Goal: Task Accomplishment & Management: Complete application form

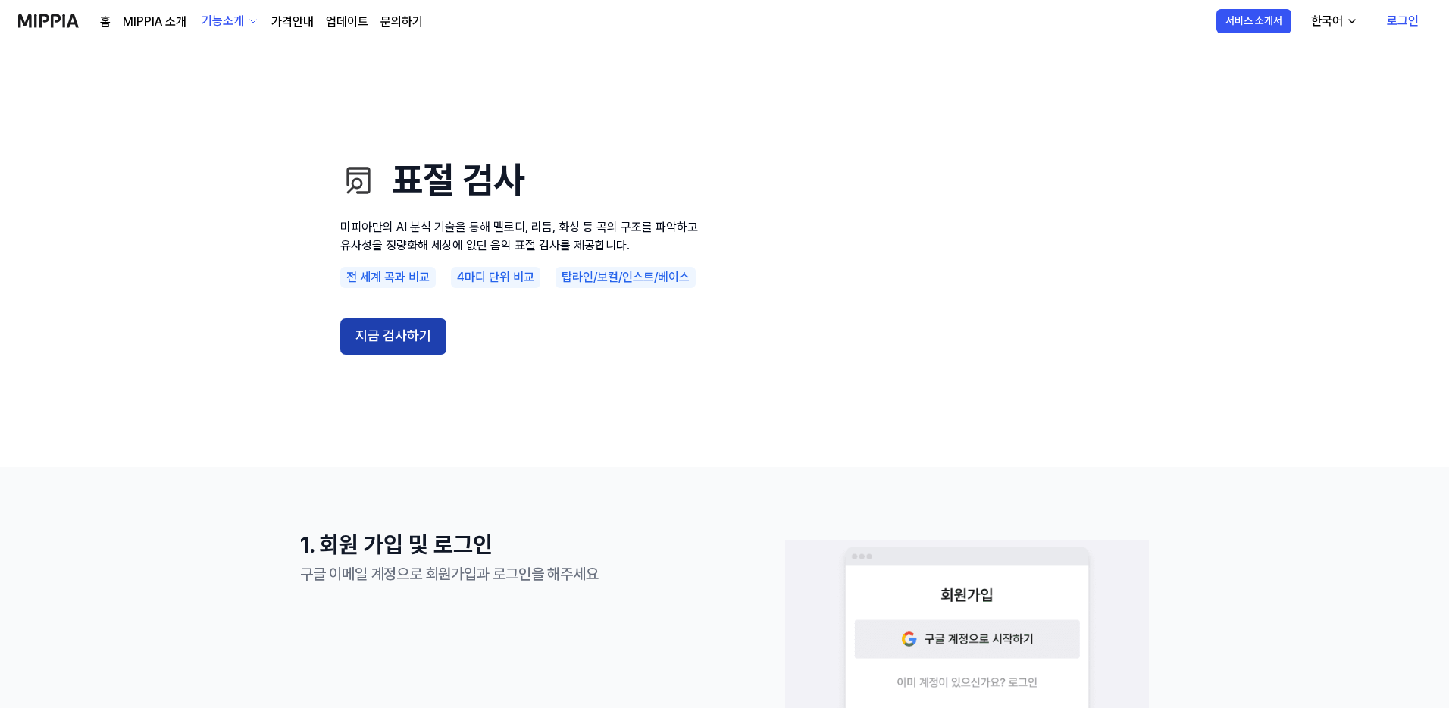
click at [366, 331] on button "지금 검사하기" at bounding box center [393, 336] width 106 height 36
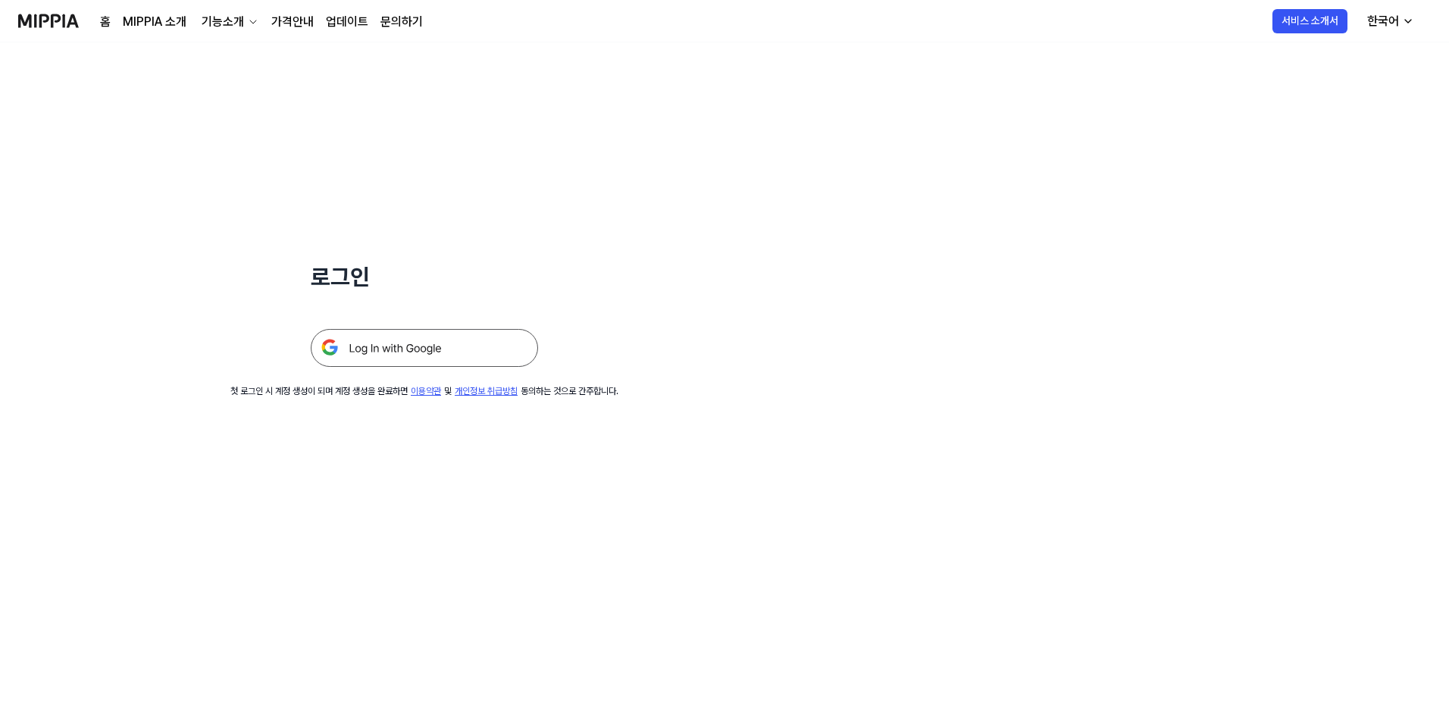
click at [446, 346] on img at bounding box center [424, 348] width 227 height 38
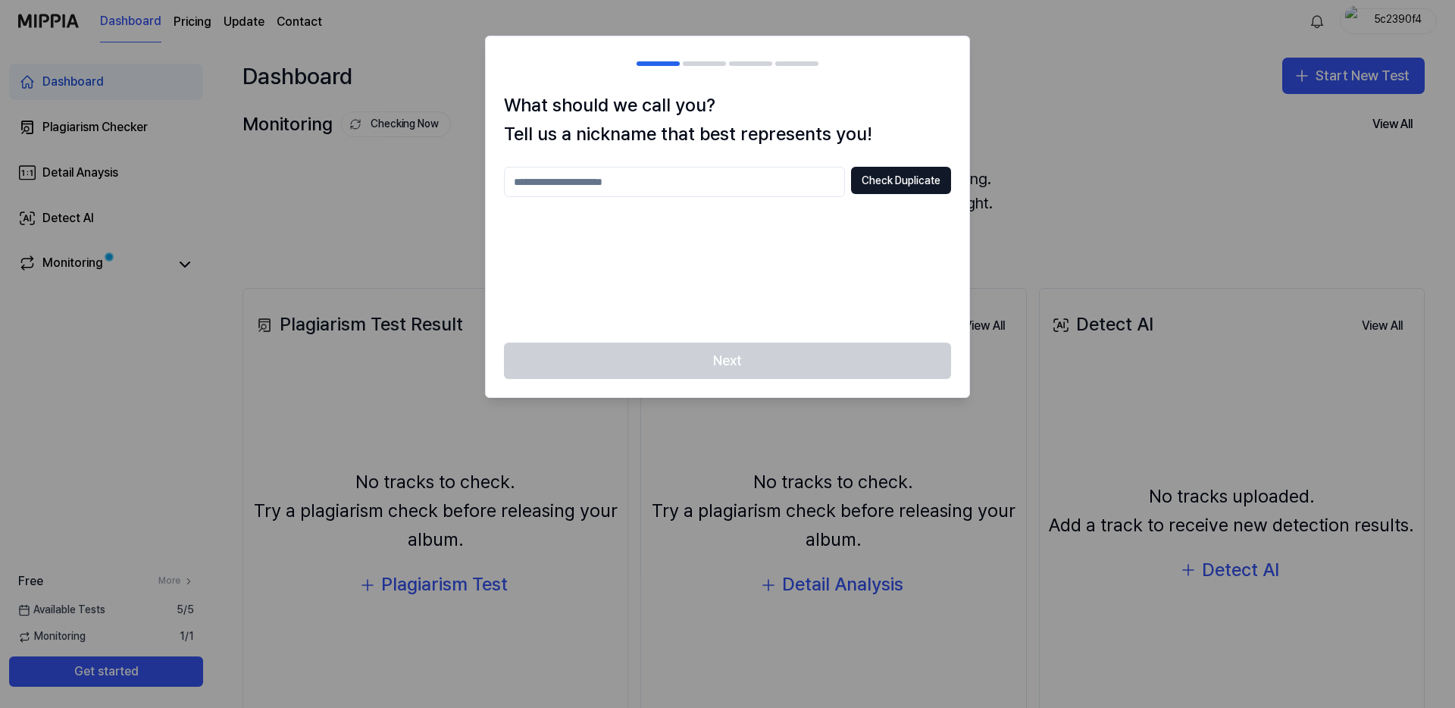
click at [735, 162] on div "What should we call you? Tell us a nickname that best represents you! Check Dup…" at bounding box center [728, 217] width 484 height 252
click at [689, 175] on input "text" at bounding box center [674, 182] width 341 height 30
type input "*"
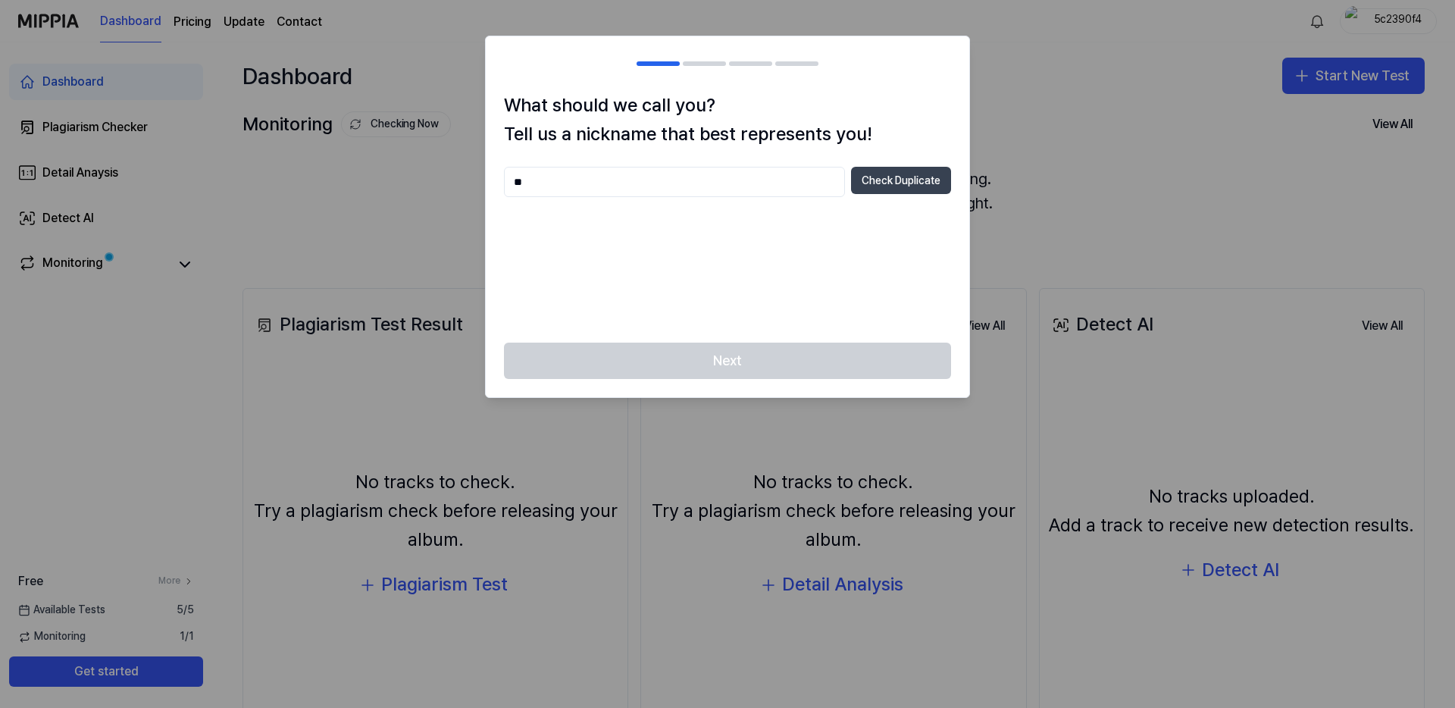
click at [912, 175] on button "Check Duplicate" at bounding box center [901, 180] width 100 height 27
click at [761, 172] on input "**" at bounding box center [674, 182] width 341 height 30
click at [753, 176] on input "**" at bounding box center [674, 182] width 341 height 30
type input "******"
click at [903, 179] on button "Check Duplicate" at bounding box center [901, 180] width 100 height 27
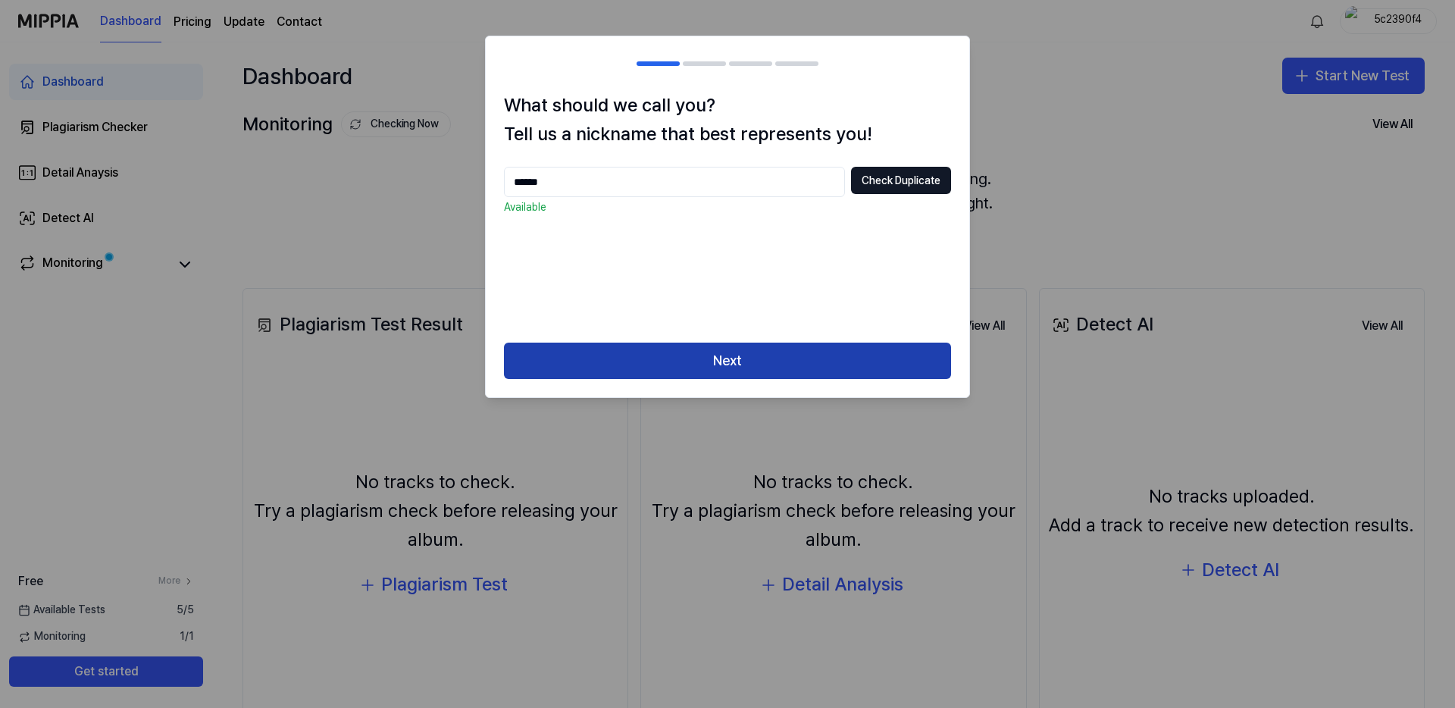
click at [711, 358] on button "Next" at bounding box center [727, 361] width 447 height 36
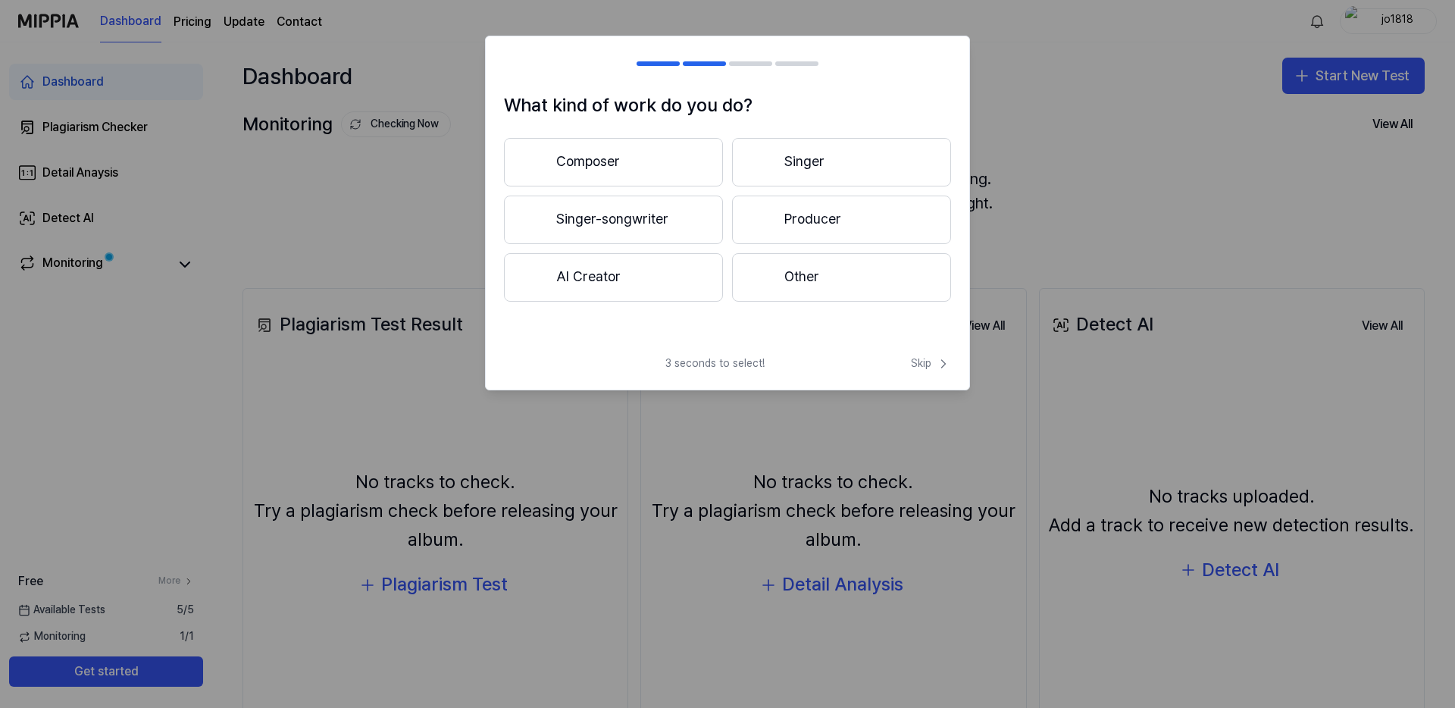
click at [625, 160] on button "Composer" at bounding box center [613, 162] width 219 height 49
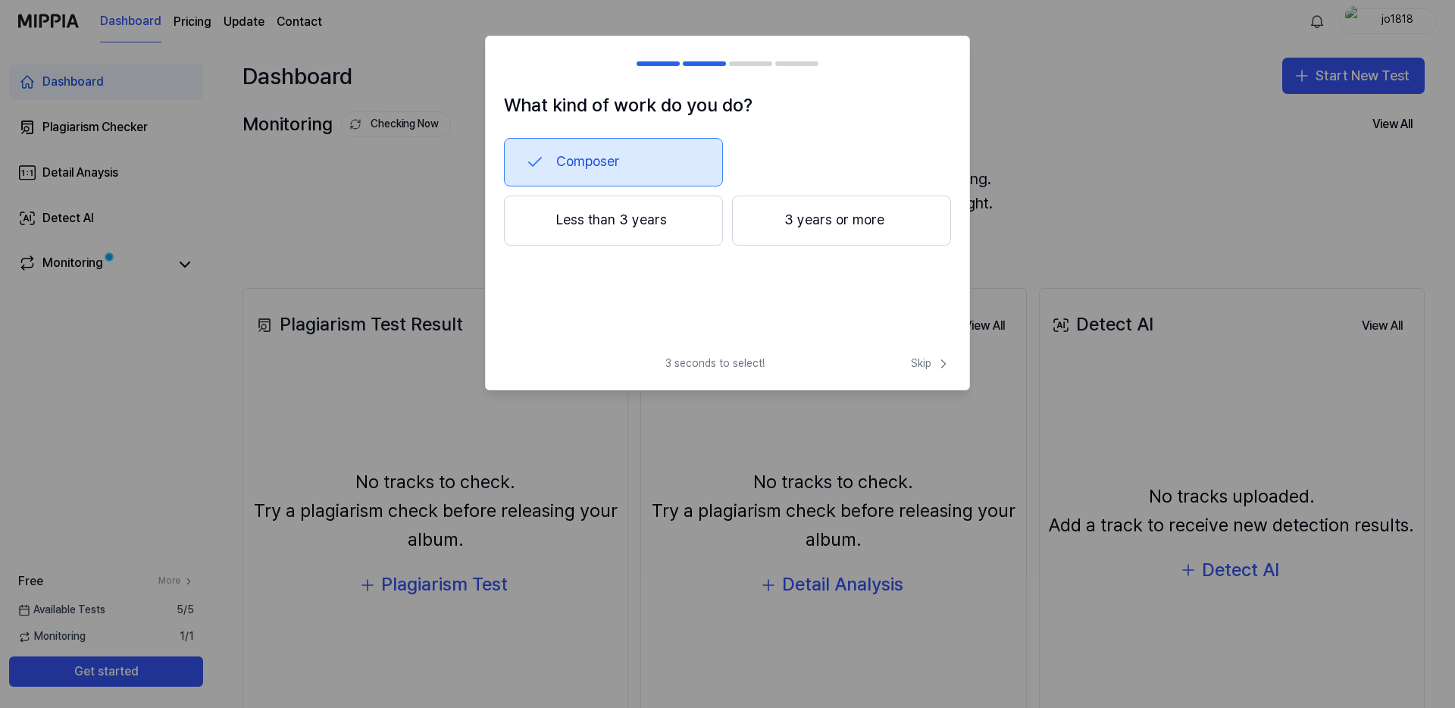
click at [712, 357] on span "3 seconds to select!" at bounding box center [714, 363] width 99 height 15
click at [663, 64] on div at bounding box center [658, 63] width 43 height 5
click at [662, 64] on div at bounding box center [658, 63] width 43 height 5
click at [616, 232] on button "Less than 3 years" at bounding box center [613, 221] width 219 height 50
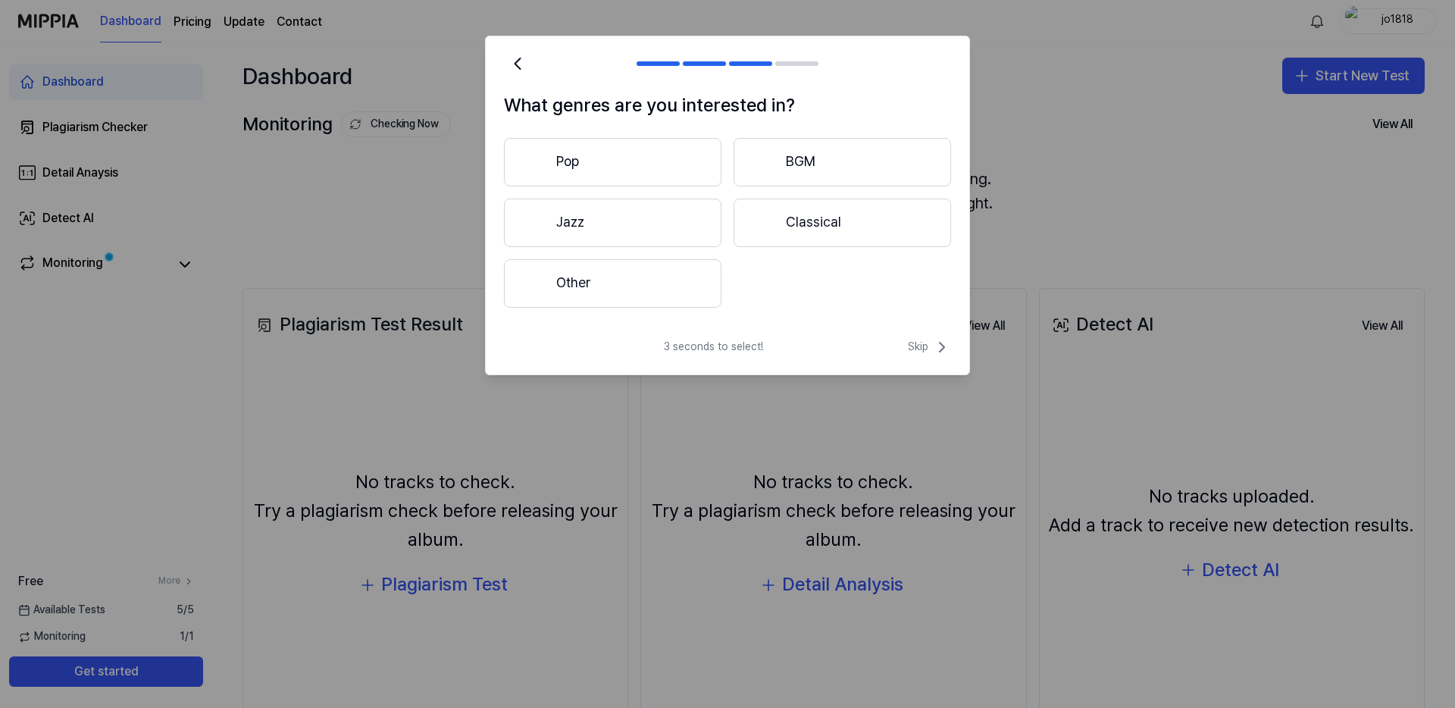
click at [537, 65] on h2 at bounding box center [728, 63] width 484 height 55
click at [521, 63] on button at bounding box center [517, 63] width 27 height 27
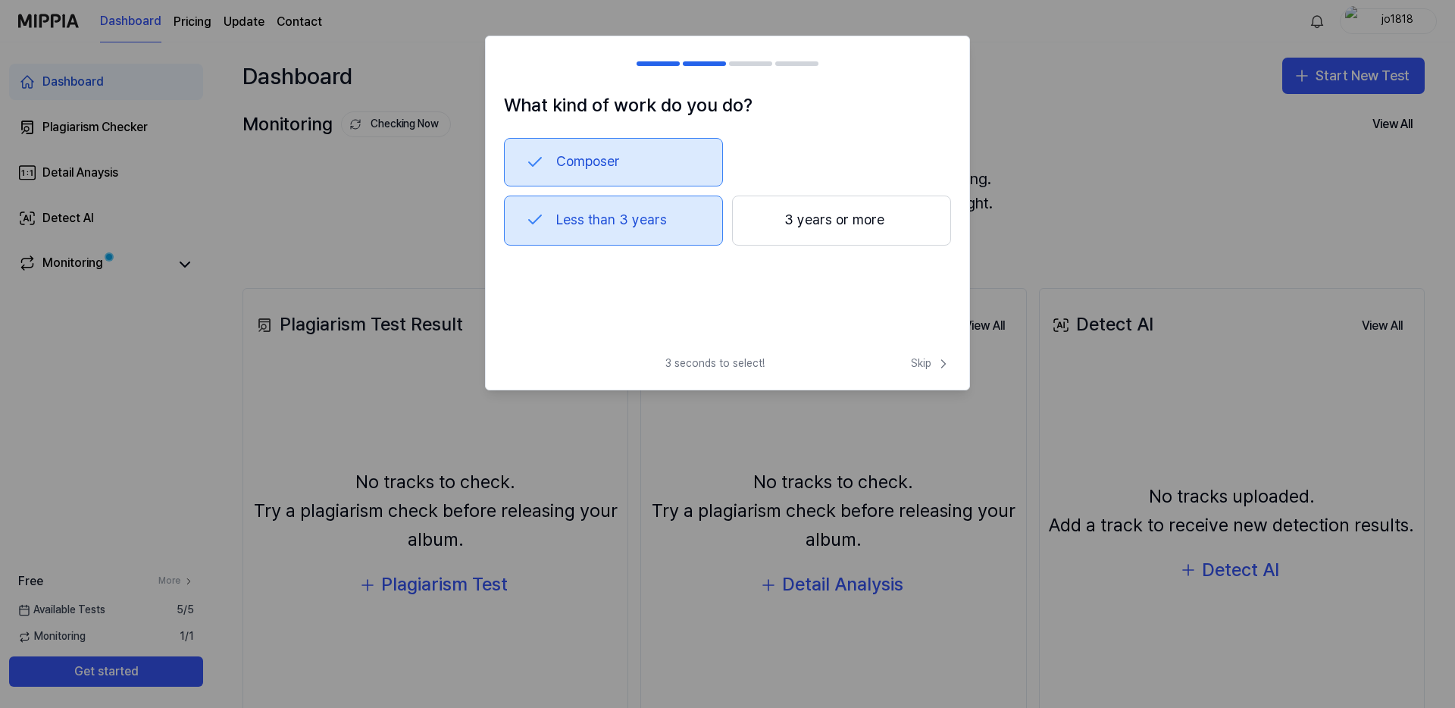
click at [517, 62] on div at bounding box center [513, 64] width 18 height 18
click at [1116, 224] on div at bounding box center [727, 354] width 1455 height 708
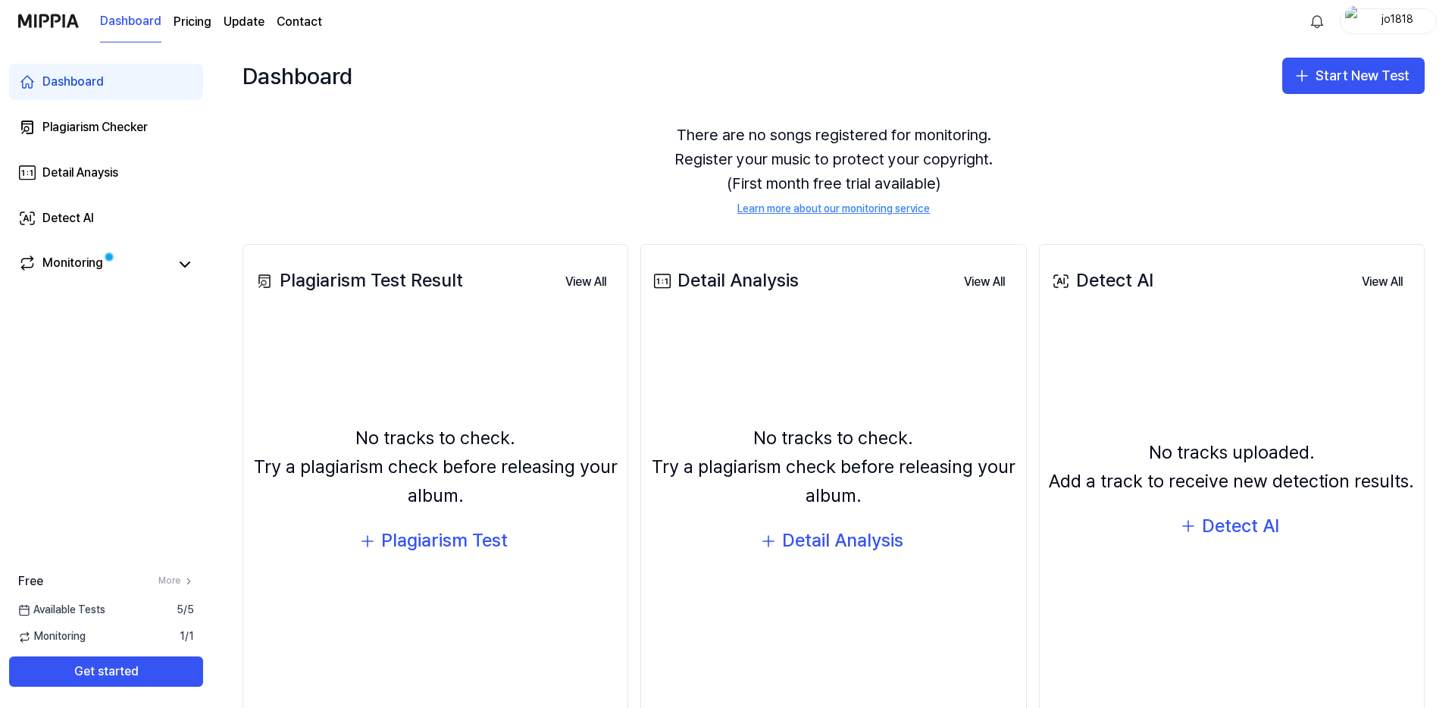
scroll to position [75, 0]
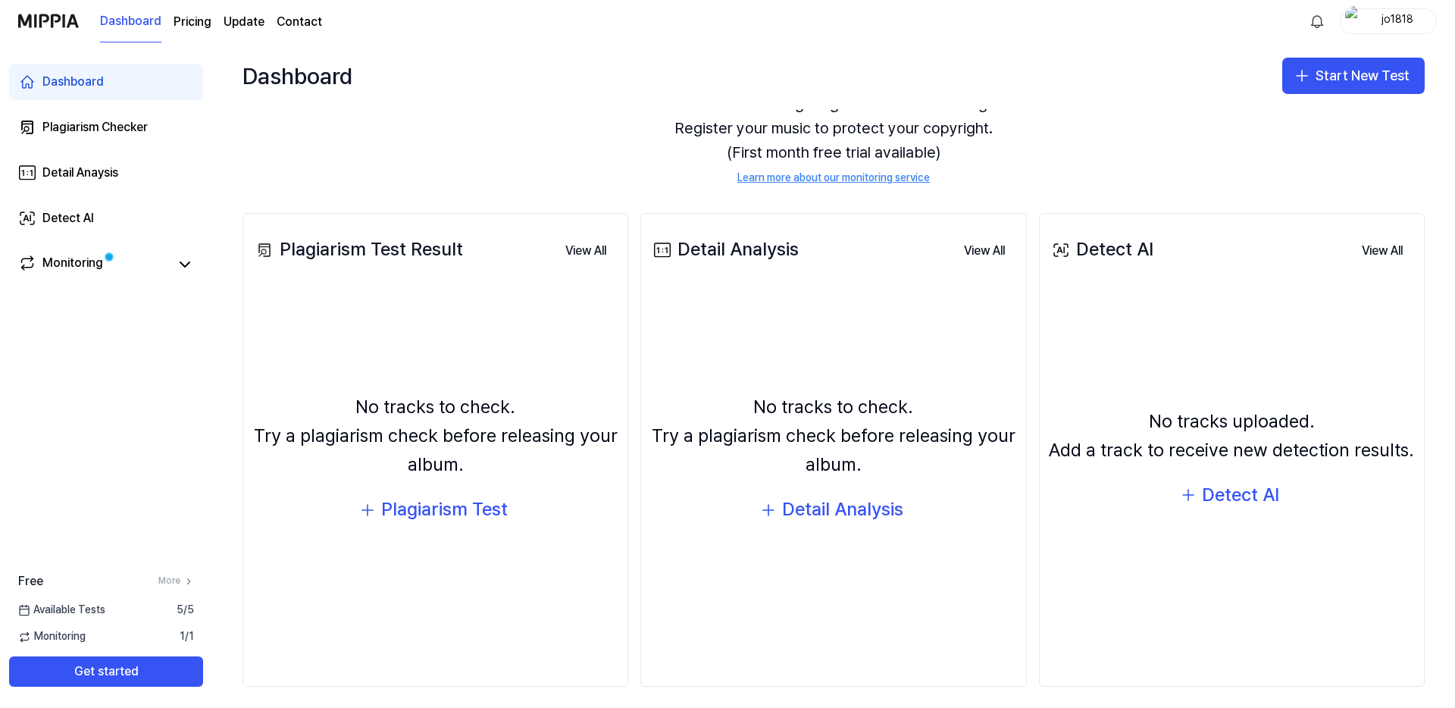
click at [99, 148] on div "Dashboard Plagiarism Checker Detail Anaysis Detect AI Monitoring" at bounding box center [106, 172] width 212 height 261
click at [98, 169] on div "Detail Anaysis" at bounding box center [80, 173] width 76 height 18
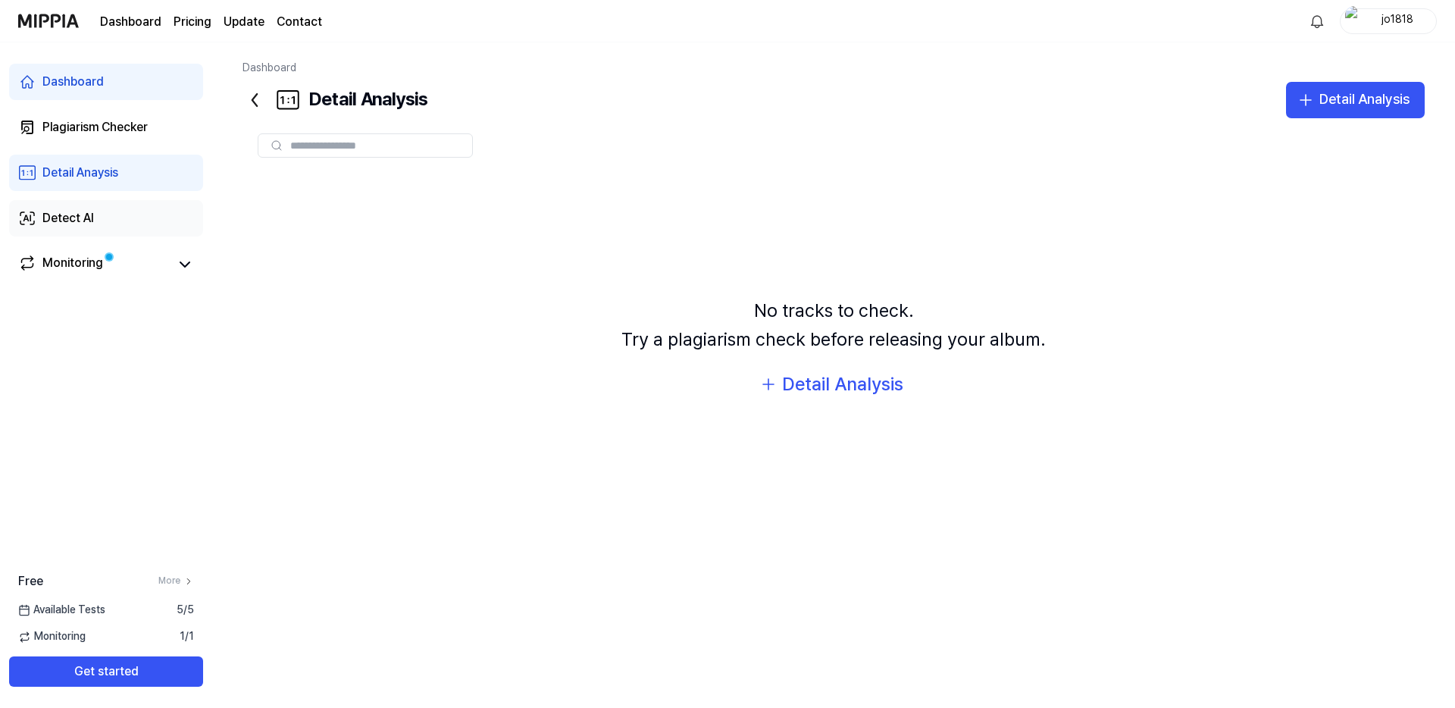
click at [63, 221] on div "Detect AI" at bounding box center [68, 218] width 52 height 18
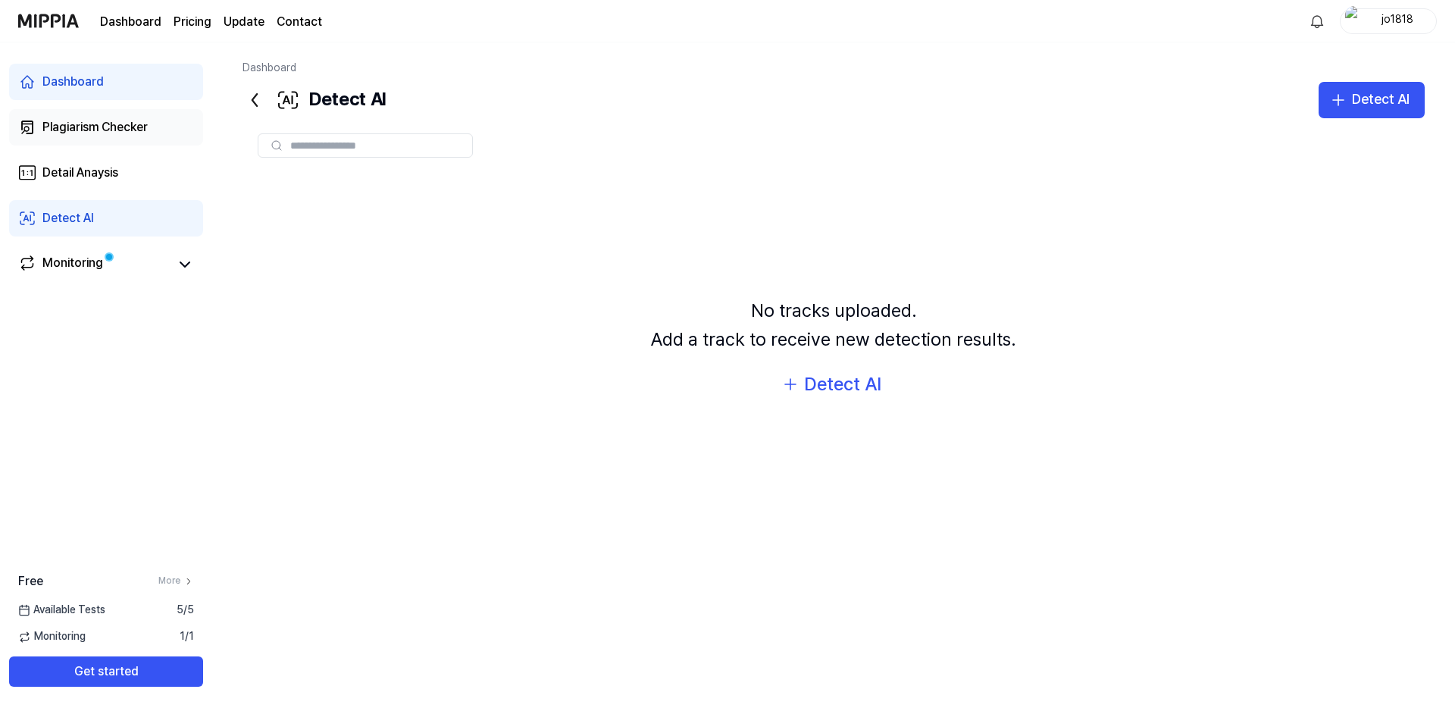
click at [117, 122] on div "Plagiarism Checker" at bounding box center [94, 127] width 105 height 18
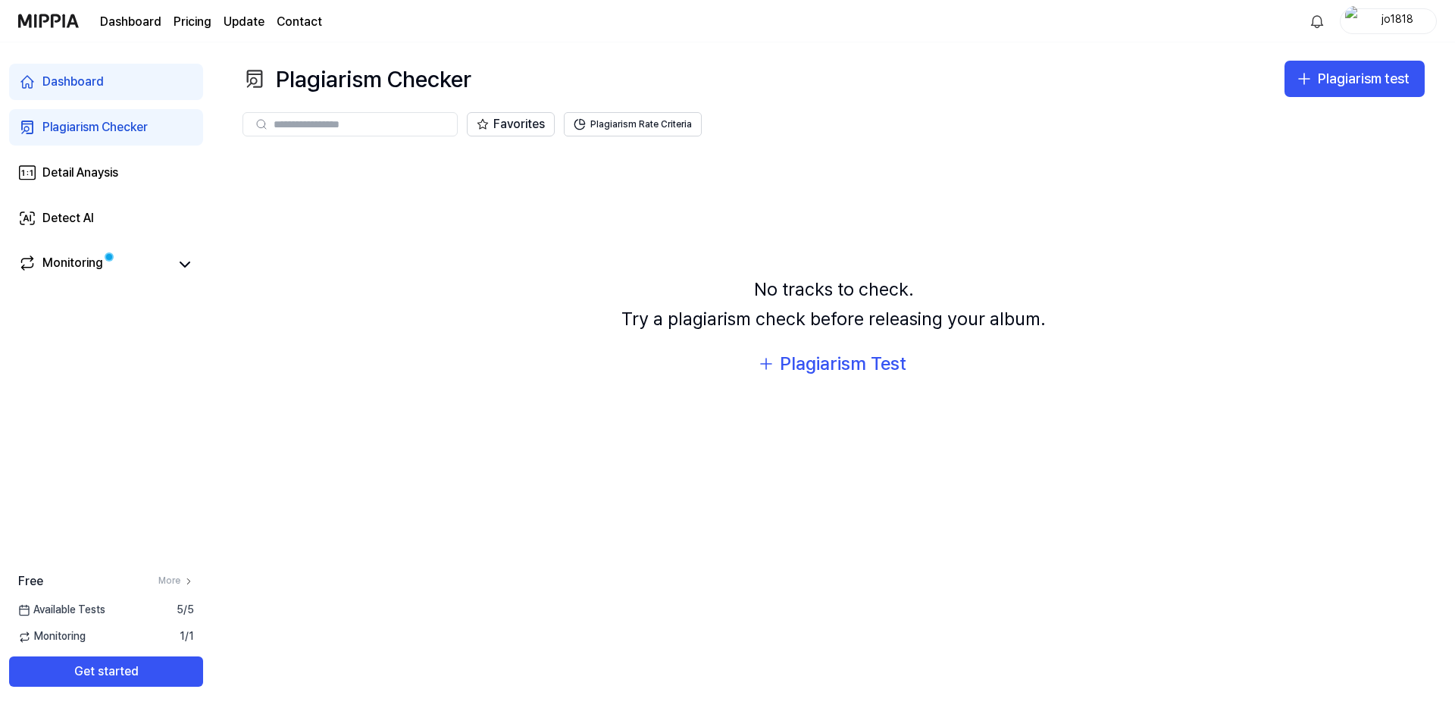
click at [70, 18] on img at bounding box center [48, 21] width 61 height 42
